Goal: Information Seeking & Learning: Learn about a topic

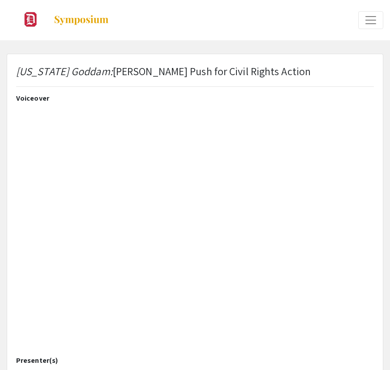
select select "custom"
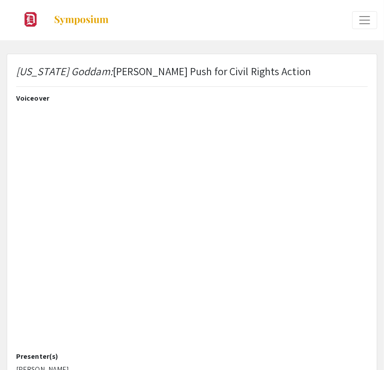
type input "0"
select select "custom"
type input "1"
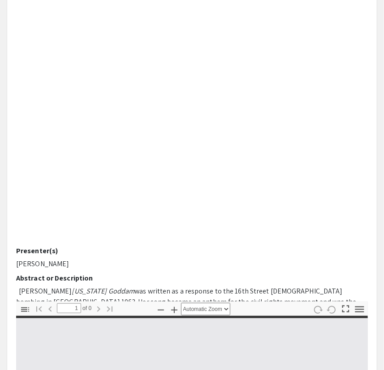
scroll to position [86, 0]
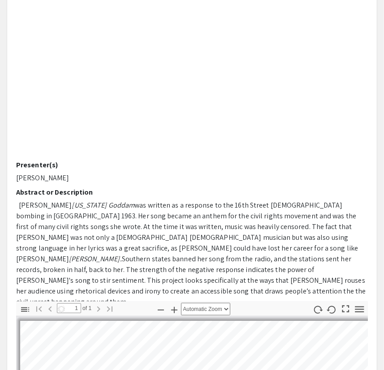
select select "auto"
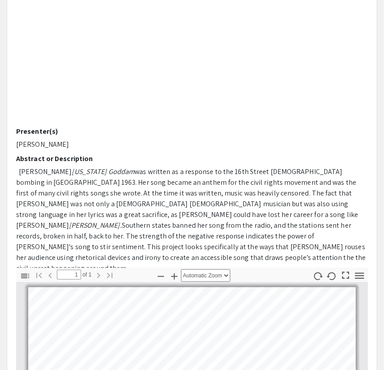
scroll to position [146, 0]
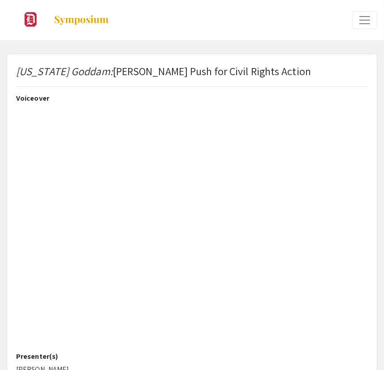
select select "custom"
type input "0"
select select "custom"
type input "1"
select select "auto"
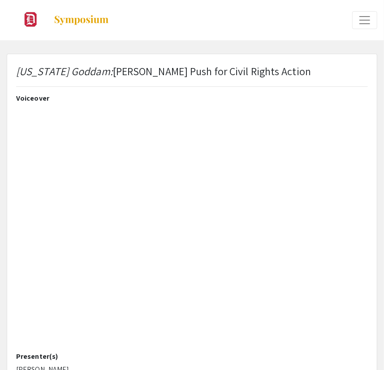
scroll to position [86, 0]
